Goal: Task Accomplishment & Management: Complete application form

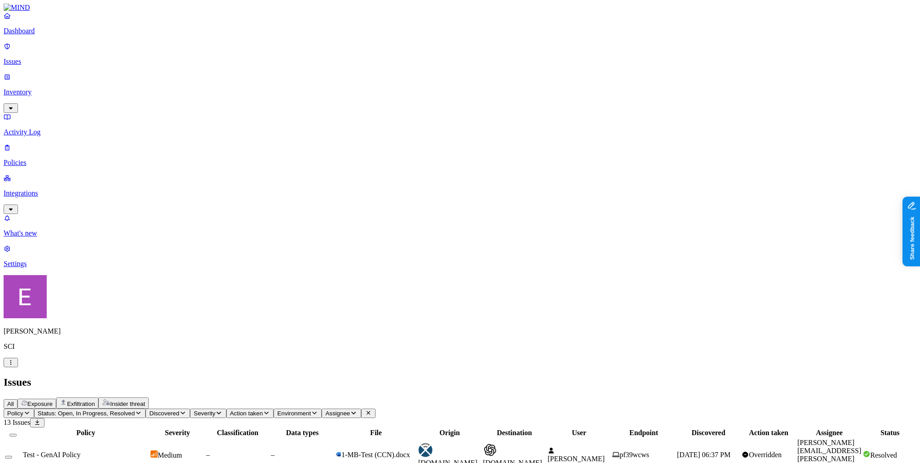
click at [57, 35] on p "Dashboard" at bounding box center [460, 31] width 913 height 8
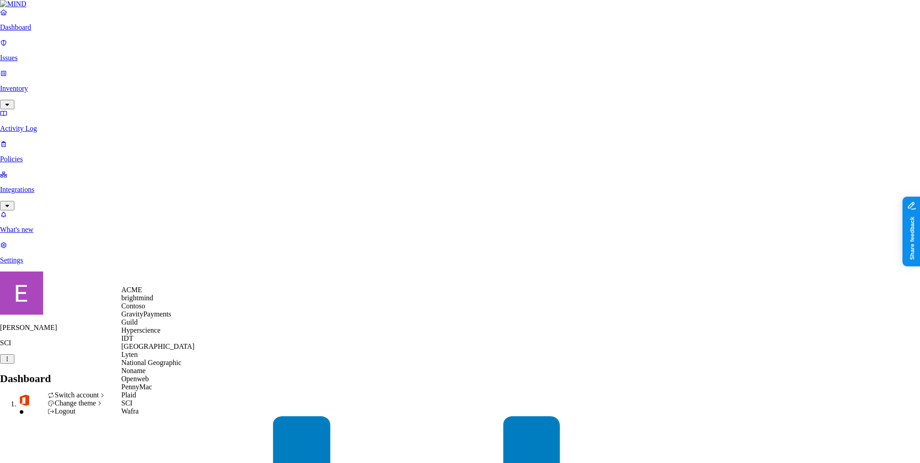
click at [148, 294] on div "ACME" at bounding box center [157, 290] width 73 height 8
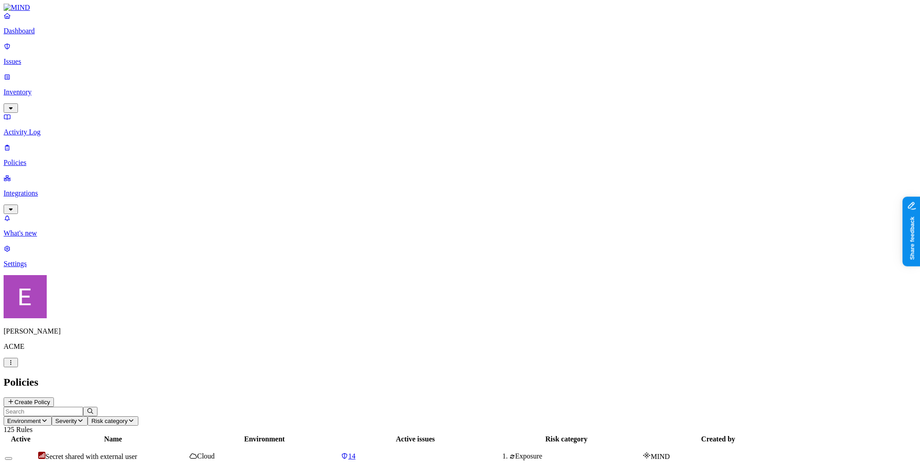
click at [54, 397] on button "Create Policy" at bounding box center [29, 401] width 50 height 9
